Goal: Task Accomplishment & Management: Complete application form

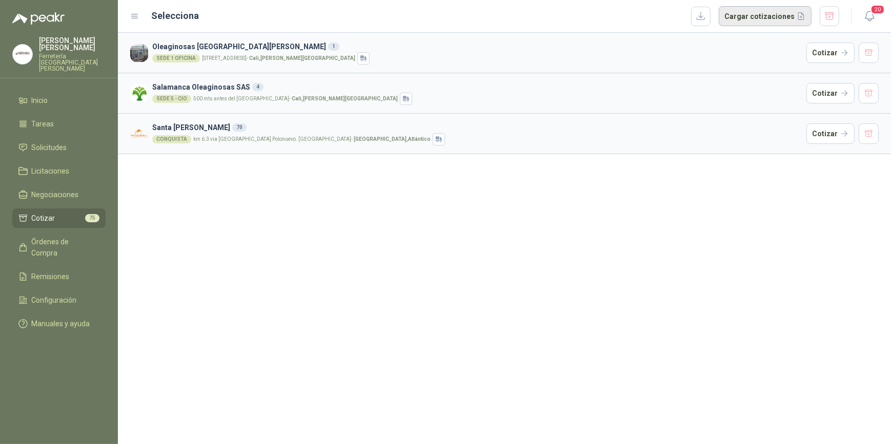
click at [764, 16] on button "Cargar cotizaciones" at bounding box center [764, 16] width 93 height 20
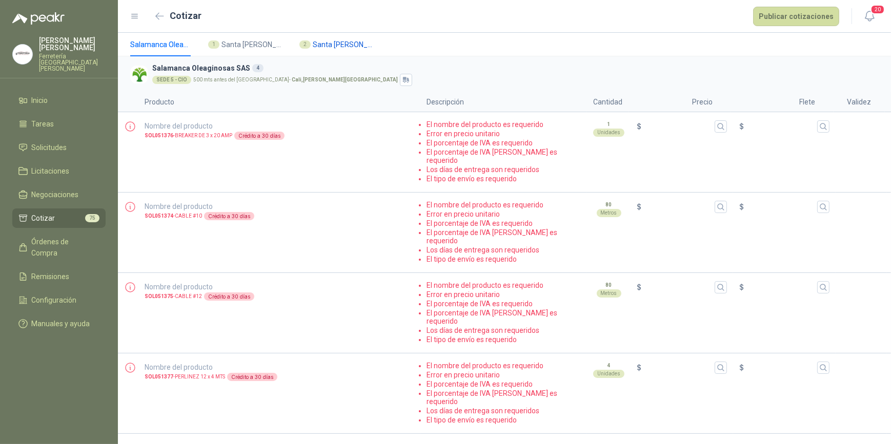
click at [328, 46] on span "Santa [PERSON_NAME]" at bounding box center [343, 44] width 61 height 11
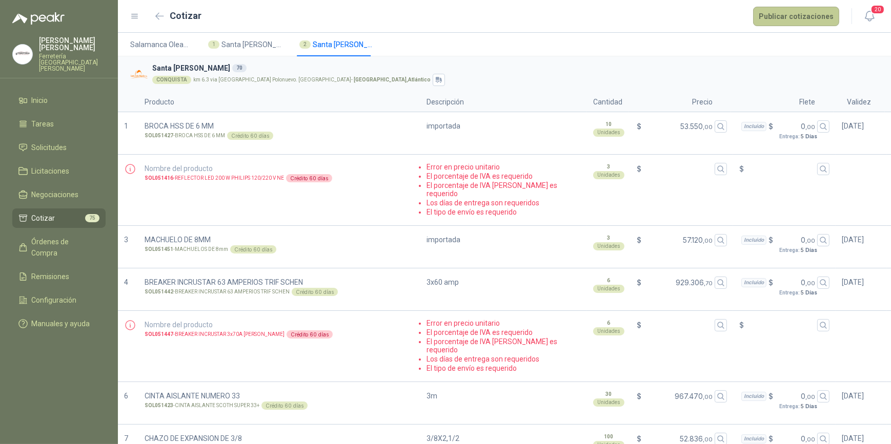
click at [790, 15] on button "Publicar cotizaciones" at bounding box center [796, 16] width 86 height 19
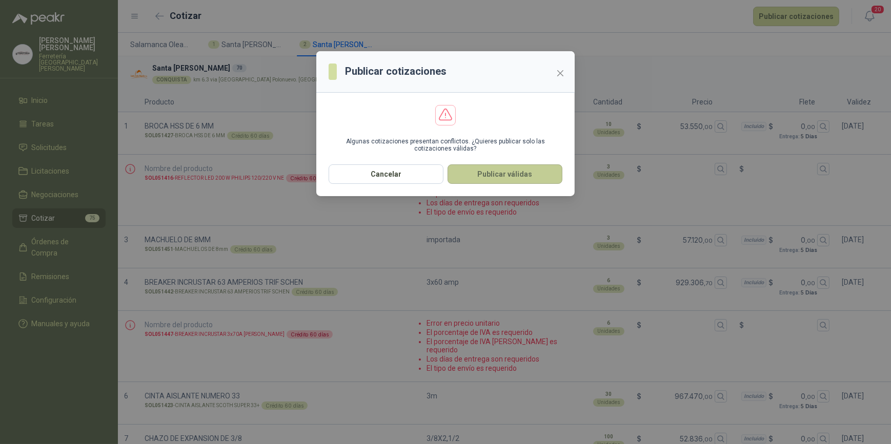
click at [505, 171] on button "Publicar válidas" at bounding box center [504, 173] width 115 height 19
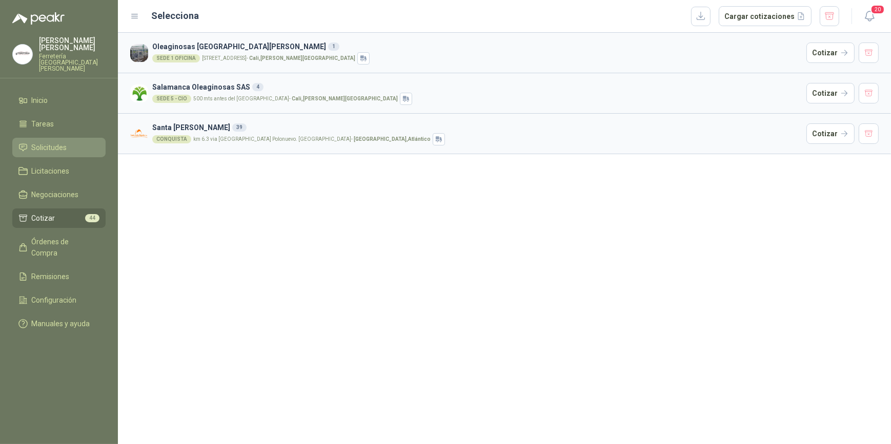
click at [67, 142] on li "Solicitudes" at bounding box center [58, 147] width 81 height 11
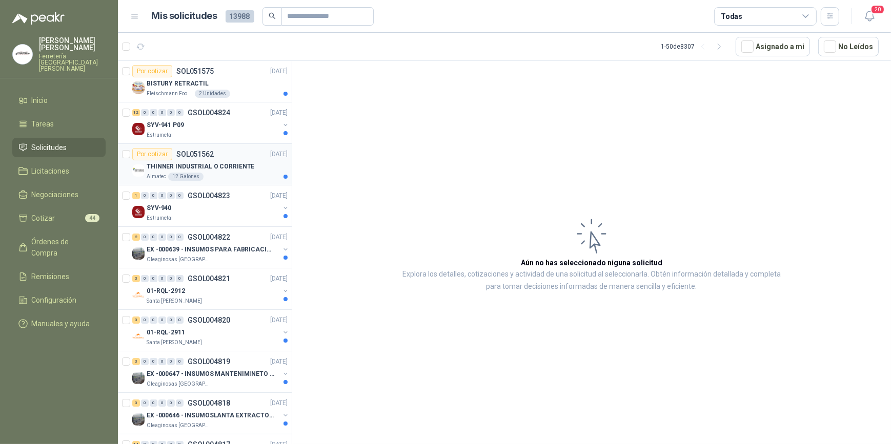
click at [214, 172] on div "THINNER INDUSTRIAL O CORRIENTE" at bounding box center [217, 166] width 141 height 12
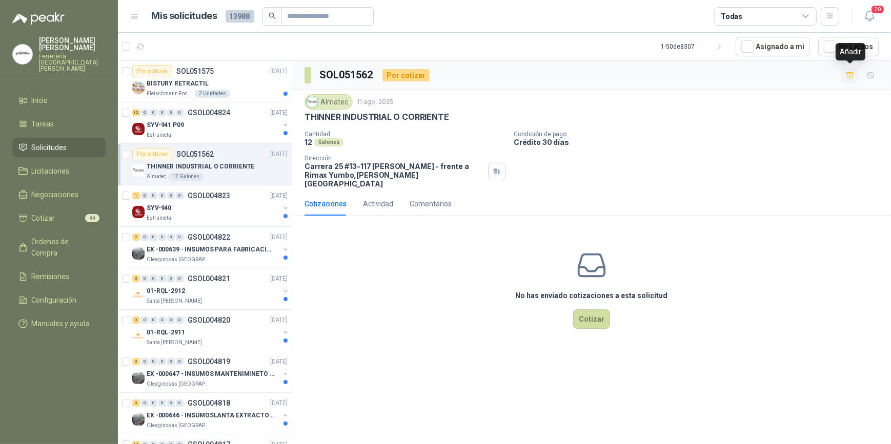
click at [850, 73] on icon "button" at bounding box center [849, 75] width 7 height 6
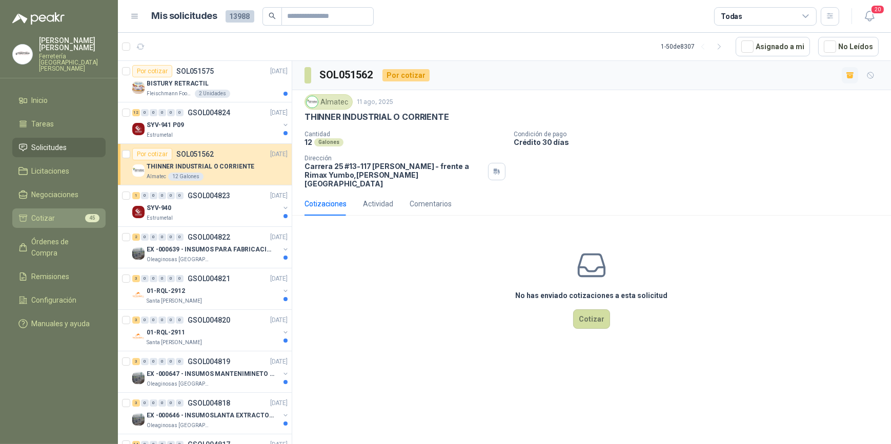
click at [53, 214] on span "Cotizar" at bounding box center [44, 218] width 24 height 11
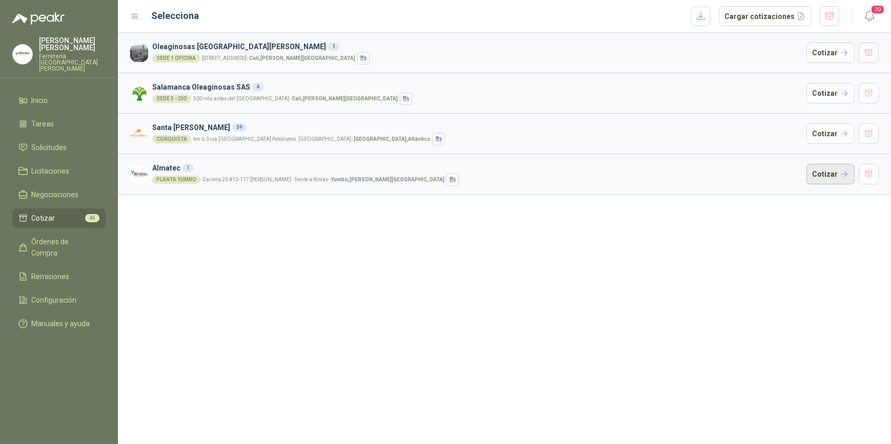
click at [827, 177] on button "Cotizar" at bounding box center [830, 174] width 48 height 20
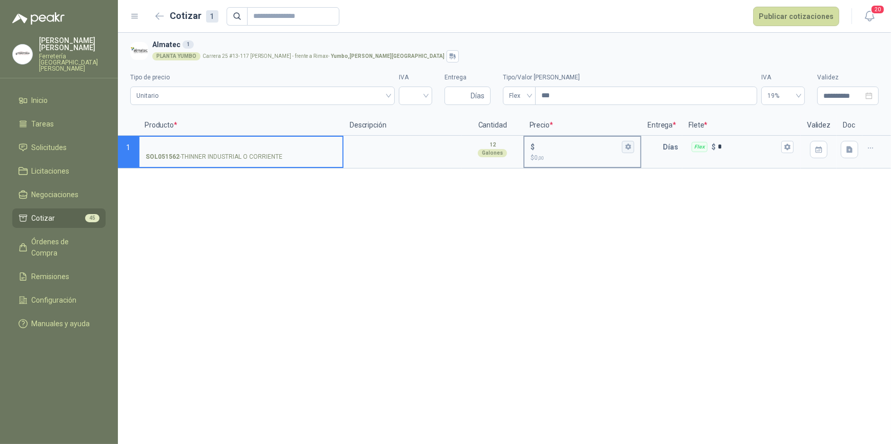
click at [628, 146] on icon "button" at bounding box center [628, 146] width 7 height 7
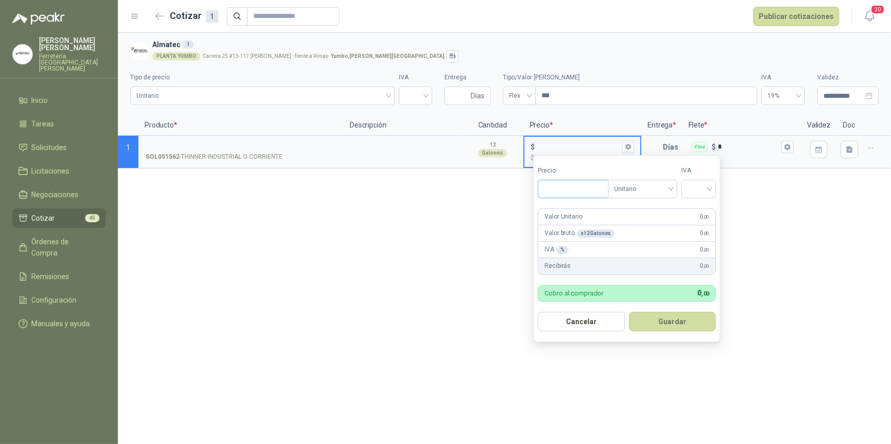
click at [574, 188] on input "Precio" at bounding box center [572, 188] width 69 height 17
type input "********"
click at [710, 186] on input "search" at bounding box center [698, 187] width 23 height 15
click at [703, 208] on div "19%" at bounding box center [700, 210] width 19 height 11
click at [677, 318] on button "Guardar" at bounding box center [674, 321] width 88 height 19
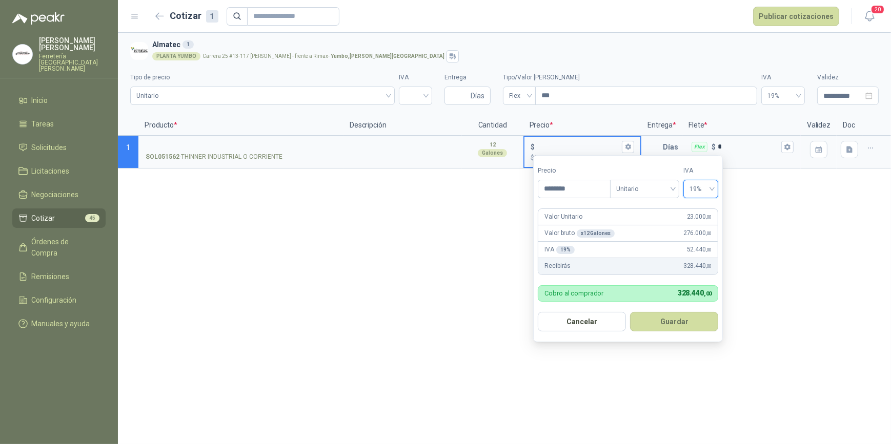
type input "******"
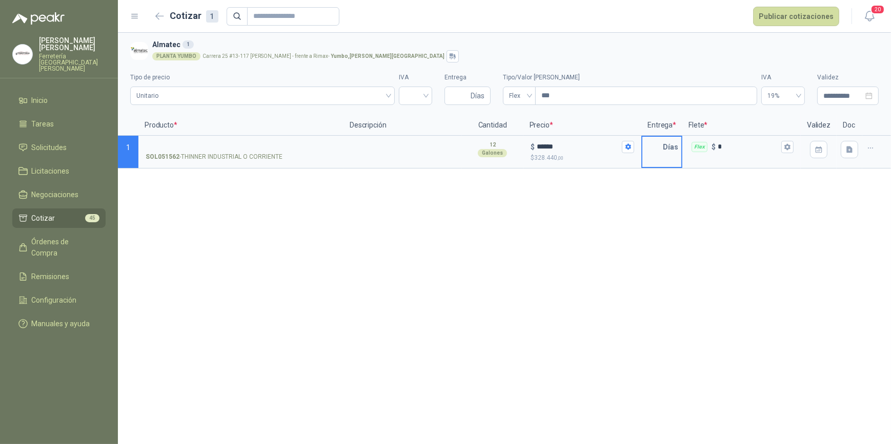
drag, startPoint x: 656, startPoint y: 146, endPoint x: 648, endPoint y: 154, distance: 10.9
click at [655, 146] on input "text" at bounding box center [652, 147] width 20 height 20
type input "*"
click at [787, 146] on icon "button" at bounding box center [787, 147] width 6 height 6
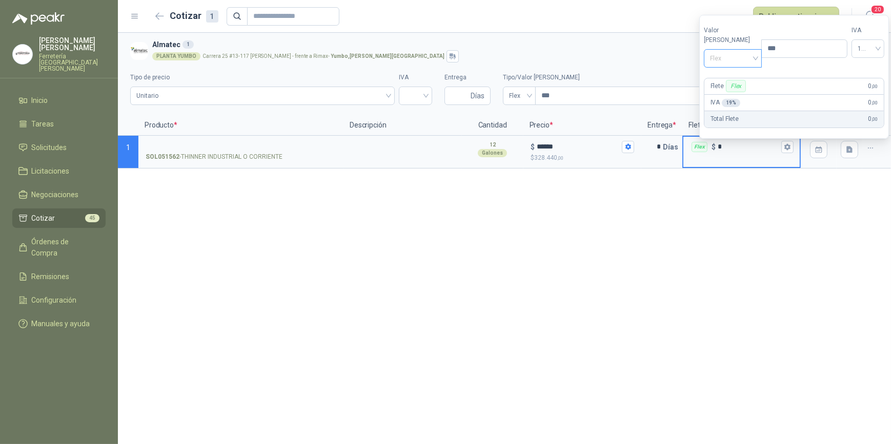
click at [751, 55] on div "Flex" at bounding box center [733, 58] width 58 height 18
click at [742, 94] on div "Incluido" at bounding box center [730, 96] width 36 height 11
click at [212, 144] on input "SOL051562 - THINNER INDUSTRIAL O CORRIENTE" at bounding box center [241, 147] width 191 height 8
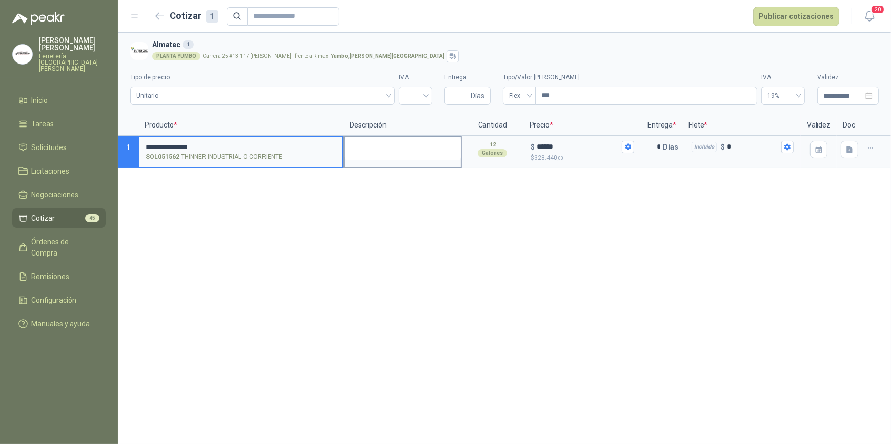
type input "**********"
click at [400, 156] on textarea at bounding box center [402, 149] width 116 height 24
type textarea "*"
type textarea "**"
type textarea "***"
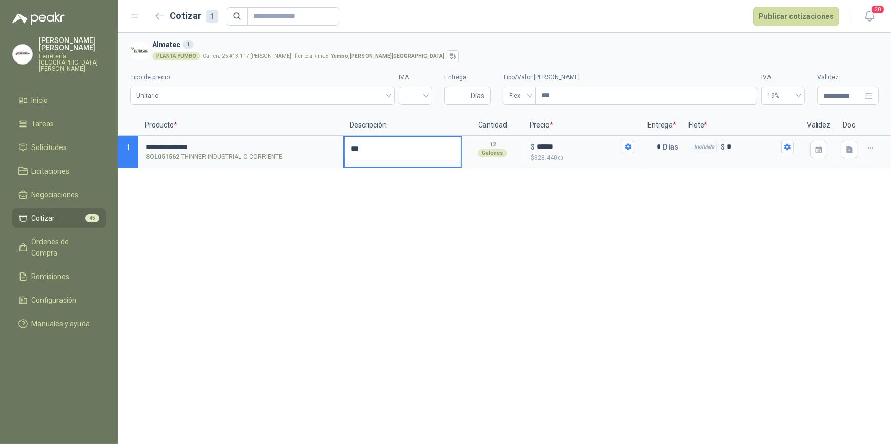
type textarea "****"
type textarea "*****"
click at [684, 231] on div "**********" at bounding box center [504, 239] width 773 height 412
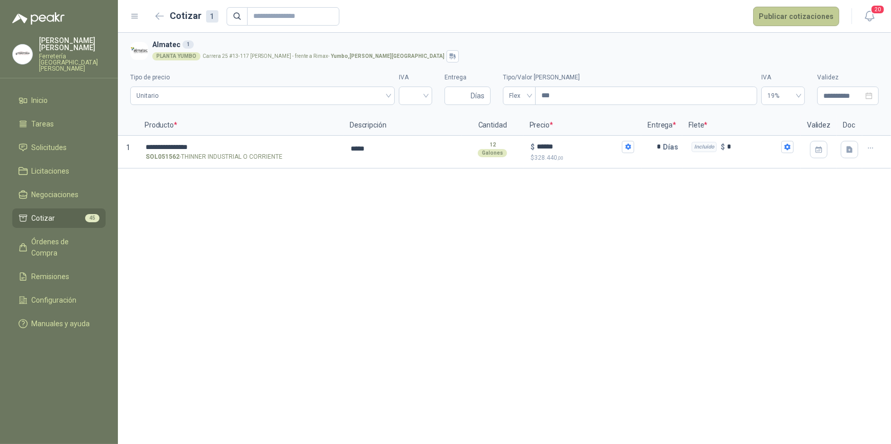
click at [797, 14] on button "Publicar cotizaciones" at bounding box center [796, 16] width 86 height 19
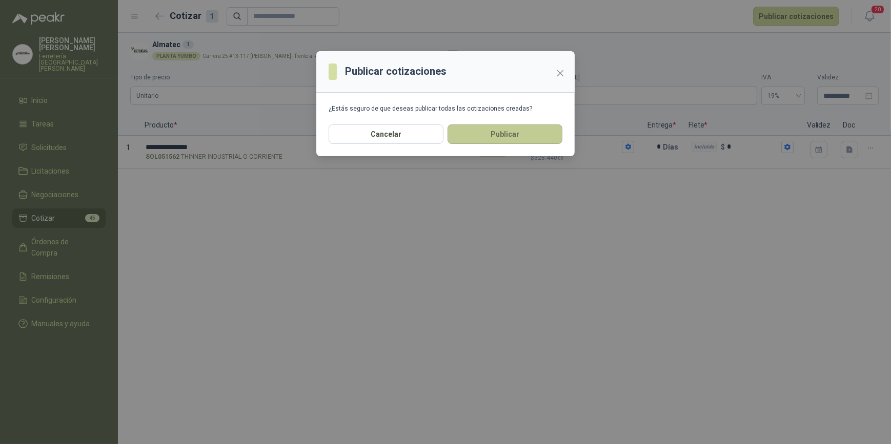
click at [506, 136] on button "Publicar" at bounding box center [504, 134] width 115 height 19
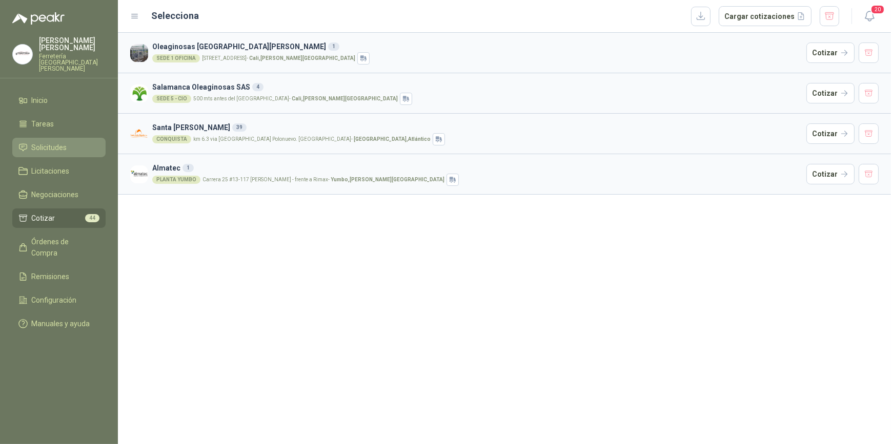
click at [49, 143] on span "Solicitudes" at bounding box center [49, 147] width 35 height 11
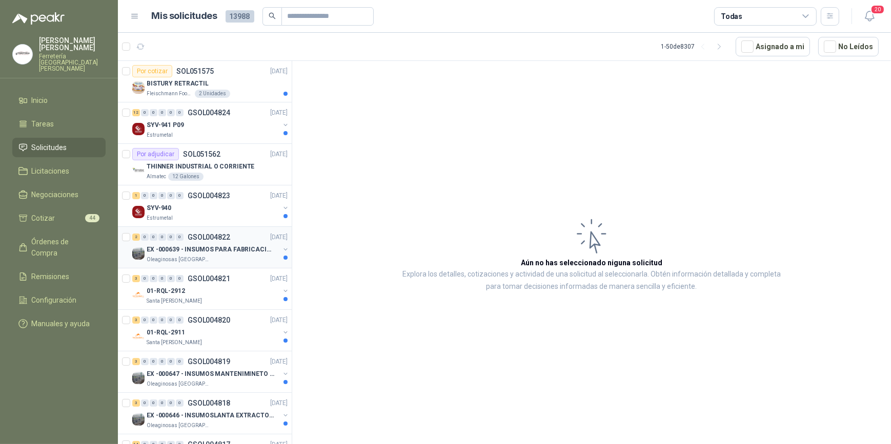
click at [187, 243] on div "EX -000639 - INSUMOS PARA FABRICACION DE MALLA TAM" at bounding box center [213, 249] width 133 height 12
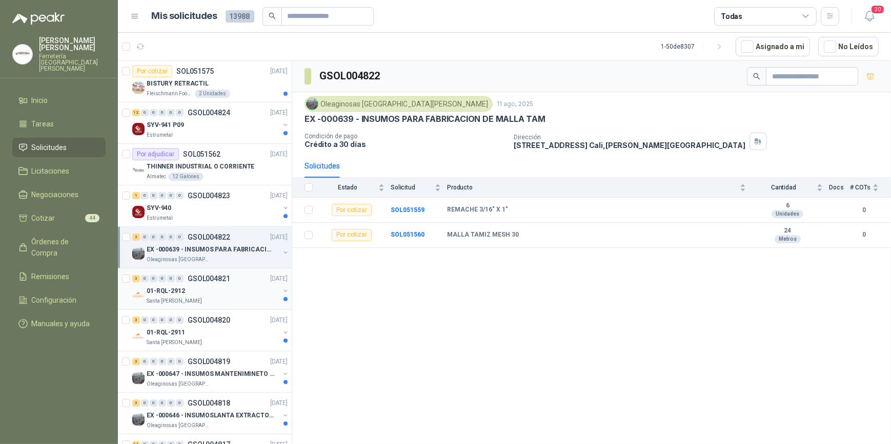
click at [204, 289] on div "01-RQL-2912" at bounding box center [213, 291] width 133 height 12
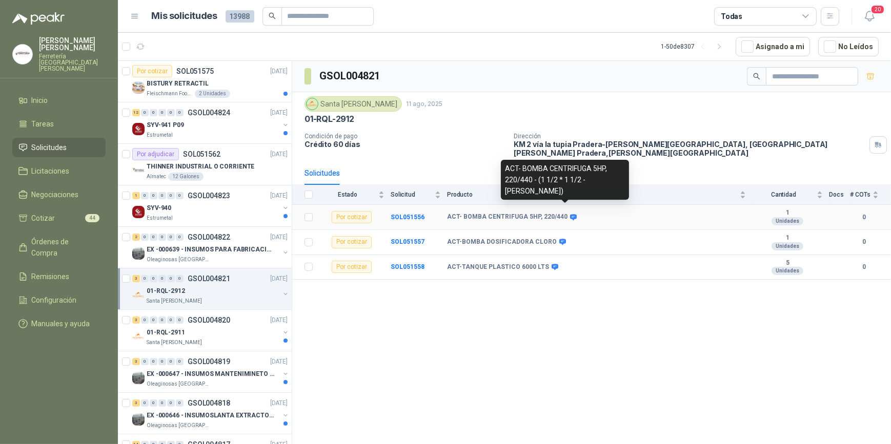
click at [570, 214] on icon at bounding box center [573, 217] width 7 height 6
drag, startPoint x: 505, startPoint y: 177, endPoint x: 618, endPoint y: 192, distance: 113.3
click at [618, 192] on div "ACT- BOMBA CENTRIFUGA 5HP, 220/440 - (1 1/2 * 1 1/2 - [PERSON_NAME])" at bounding box center [565, 180] width 128 height 40
drag, startPoint x: 618, startPoint y: 192, endPoint x: 592, endPoint y: 185, distance: 26.1
copy div "ACT- BOMBA CENTRIFUGA 5HP, 220/440 - (1 1/2 * 1 1/2 - [PERSON_NAME])"
